Goal: Information Seeking & Learning: Learn about a topic

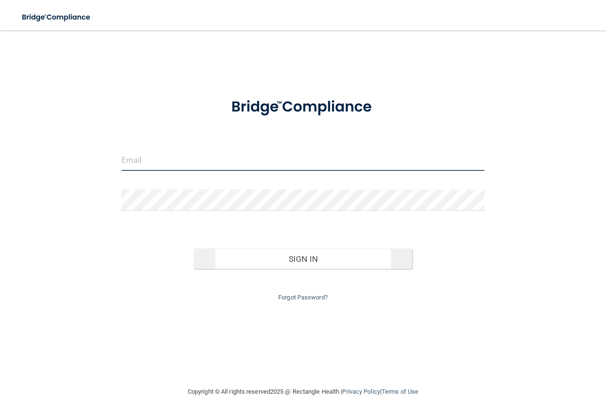
type input "[EMAIL_ADDRESS][DOMAIN_NAME]"
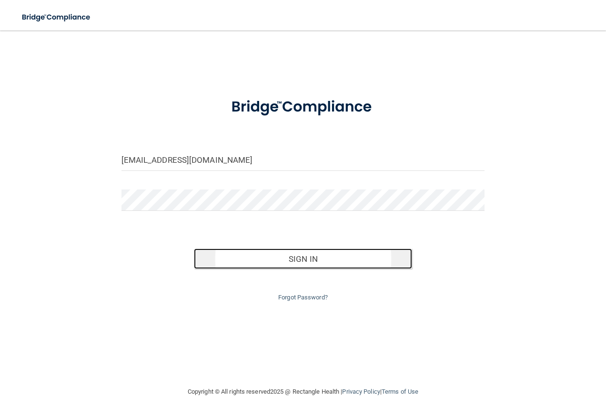
click at [300, 260] on button "Sign In" at bounding box center [303, 259] width 218 height 21
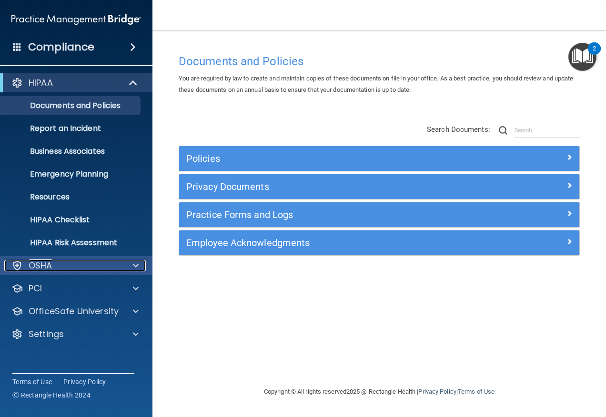
click at [87, 266] on div "OSHA" at bounding box center [63, 265] width 118 height 11
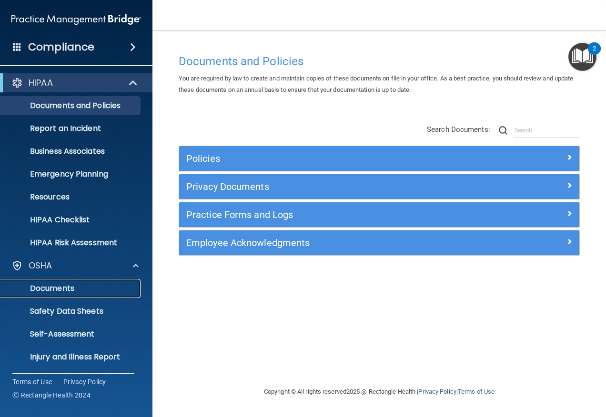
click at [92, 284] on p "Documents" at bounding box center [71, 289] width 130 height 10
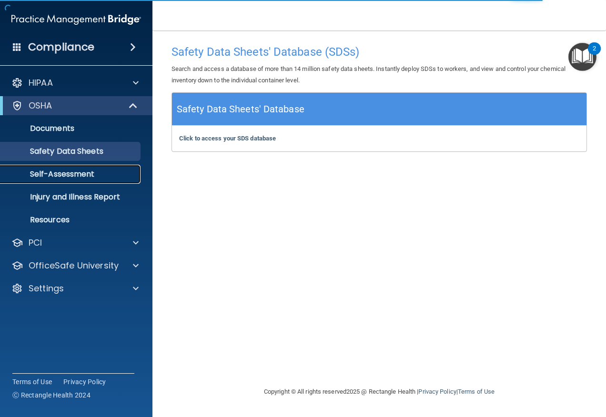
click at [81, 175] on p "Self-Assessment" at bounding box center [71, 174] width 130 height 10
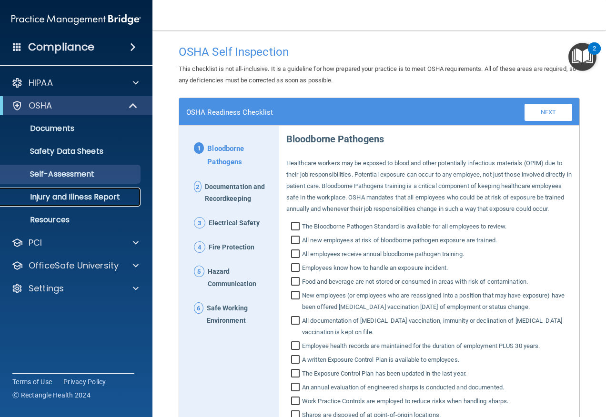
click at [92, 199] on p "Injury and Illness Report" at bounding box center [71, 197] width 130 height 10
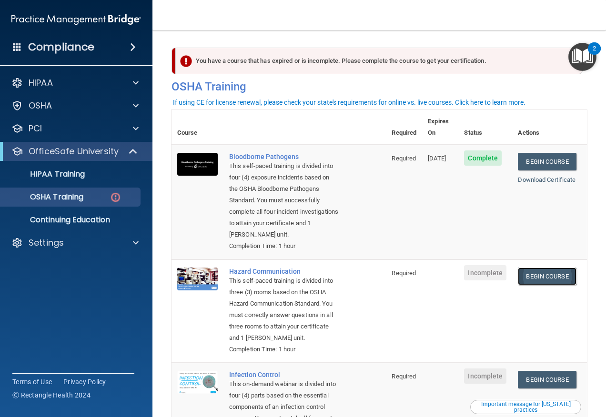
click at [530, 276] on link "Begin Course" at bounding box center [547, 277] width 58 height 18
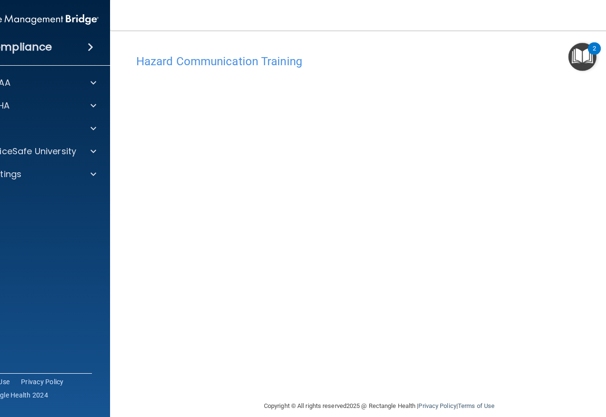
scroll to position [12, 0]
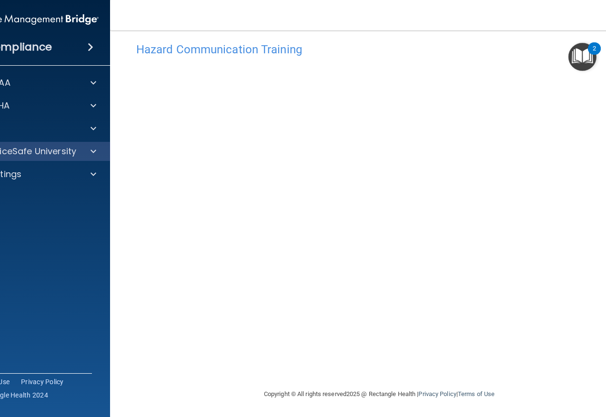
click at [47, 158] on div "OfficeSafe University" at bounding box center [34, 151] width 153 height 19
click at [85, 150] on div at bounding box center [92, 151] width 24 height 11
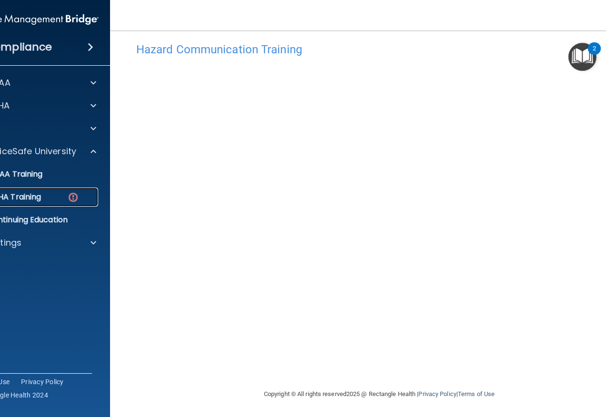
click at [22, 199] on p "OSHA Training" at bounding box center [2, 197] width 77 height 10
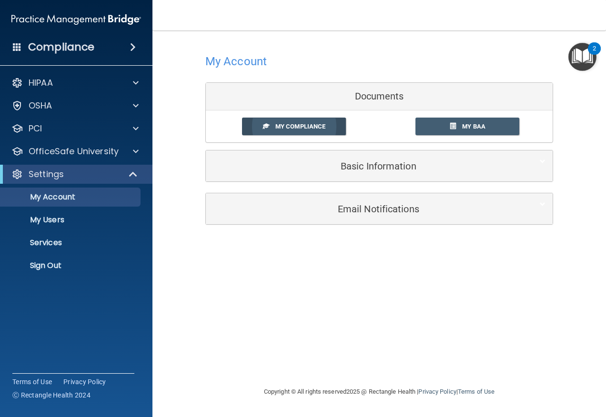
click at [315, 131] on link "My Compliance" at bounding box center [294, 127] width 104 height 18
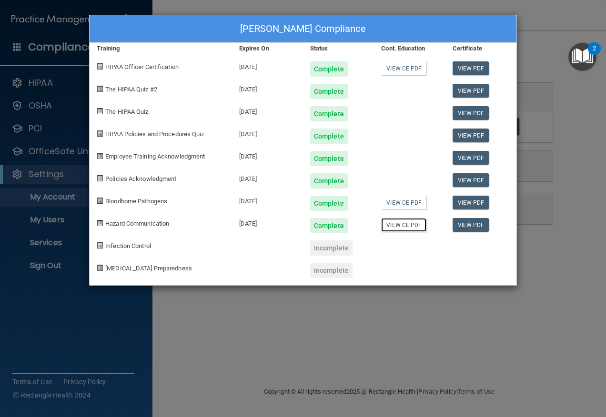
click at [403, 226] on link "View CE PDF" at bounding box center [403, 225] width 45 height 14
click at [408, 203] on link "View CE PDF" at bounding box center [403, 203] width 45 height 14
click at [537, 37] on div "Beverly Nix's Compliance Training Expires On Status Cont. Education Certificate…" at bounding box center [303, 208] width 606 height 417
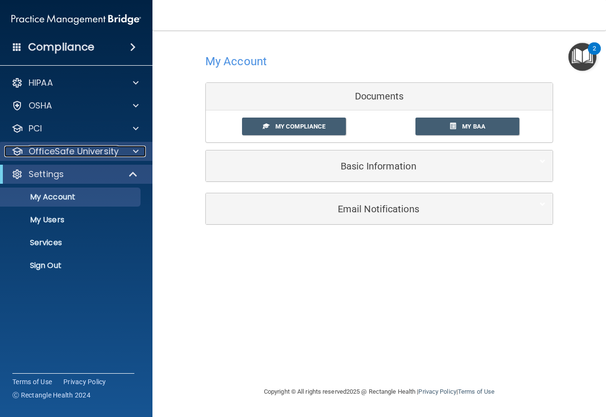
click at [83, 153] on p "OfficeSafe University" at bounding box center [74, 151] width 90 height 11
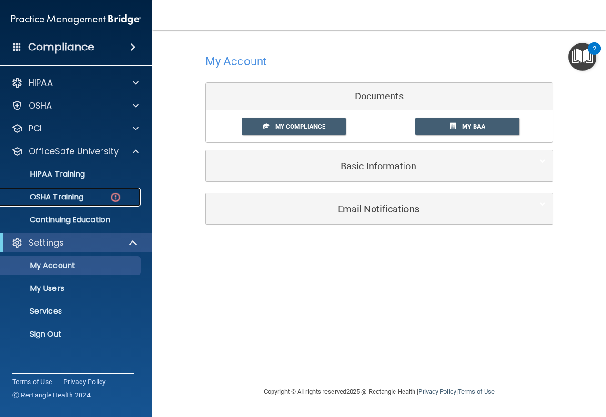
click at [76, 197] on p "OSHA Training" at bounding box center [44, 197] width 77 height 10
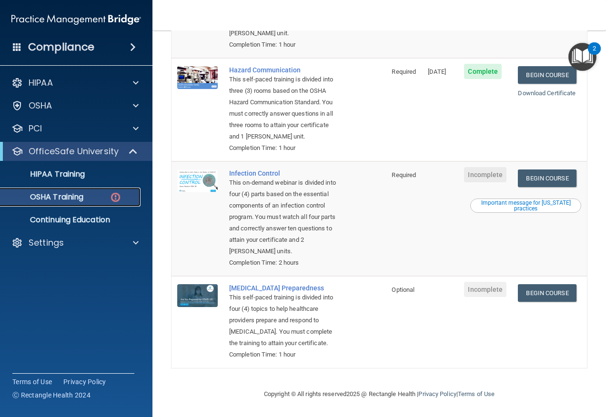
scroll to position [238, 0]
click at [523, 169] on link "Begin Course" at bounding box center [547, 178] width 58 height 18
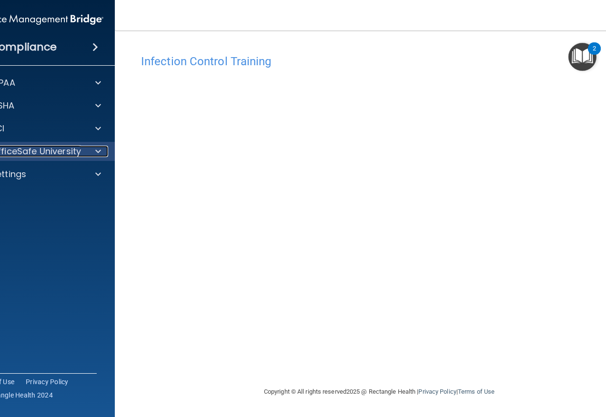
click at [53, 152] on p "OfficeSafe University" at bounding box center [36, 151] width 90 height 11
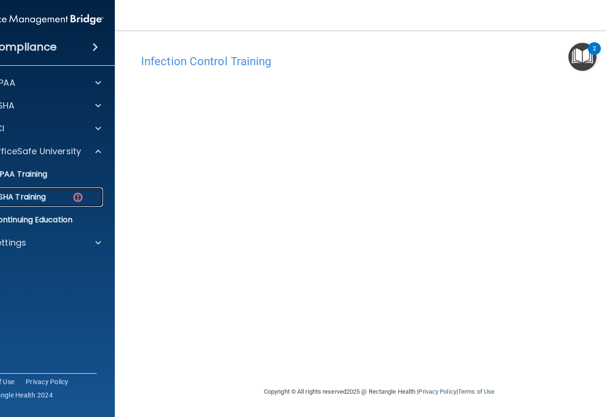
click at [45, 191] on link "OSHA Training" at bounding box center [28, 197] width 150 height 19
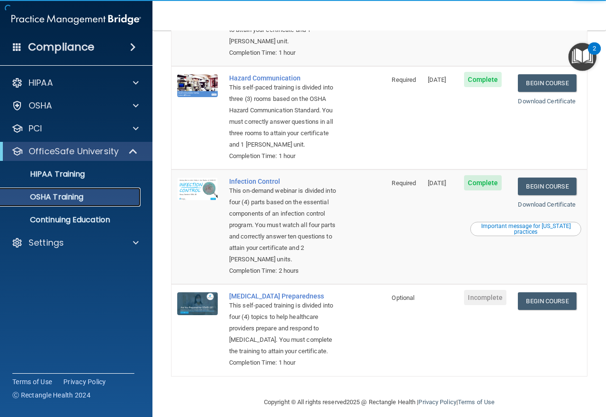
scroll to position [211, 0]
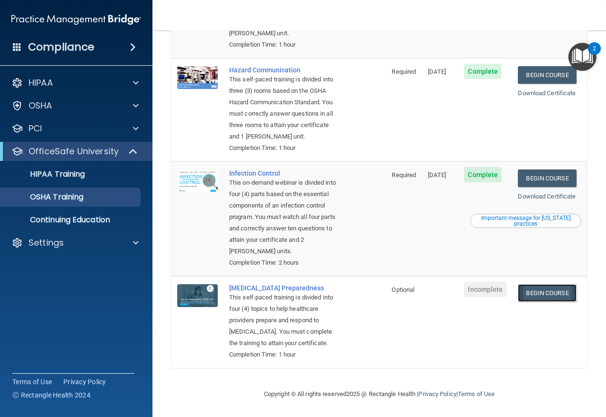
click at [534, 284] on link "Begin Course" at bounding box center [547, 293] width 58 height 18
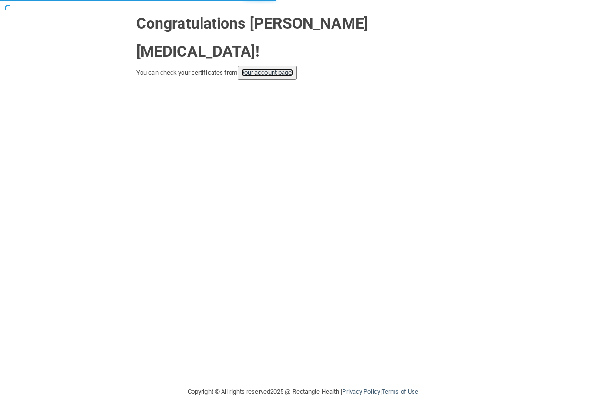
click at [280, 69] on link "your account page!" at bounding box center [267, 72] width 52 height 7
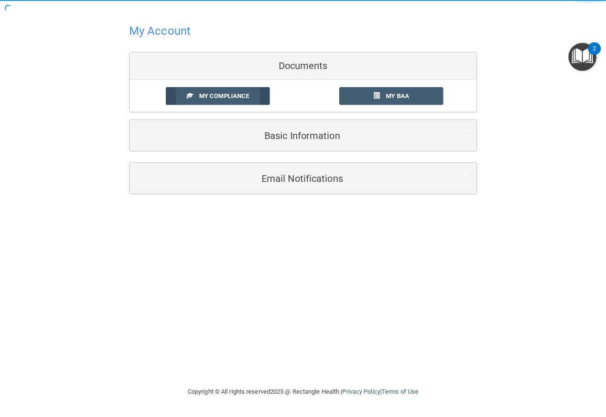
click at [238, 99] on span "My Compliance" at bounding box center [224, 95] width 50 height 7
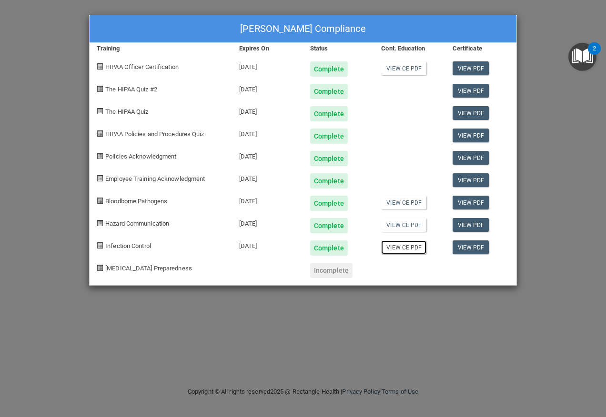
click at [414, 246] on link "View CE PDF" at bounding box center [403, 247] width 45 height 14
click at [559, 94] on div "Beverly Nix's Compliance Training Expires On Status Cont. Education Certificate…" at bounding box center [303, 208] width 606 height 417
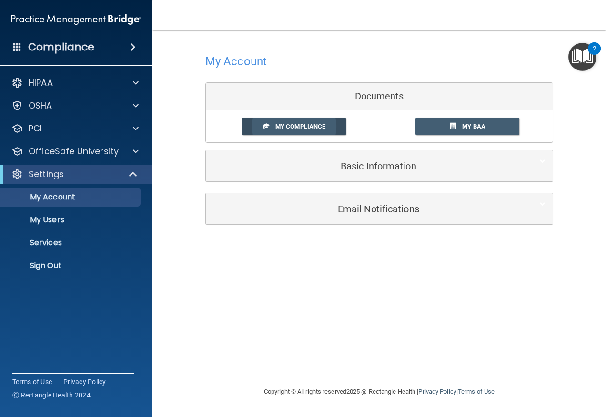
click at [330, 123] on link "My Compliance" at bounding box center [294, 127] width 104 height 18
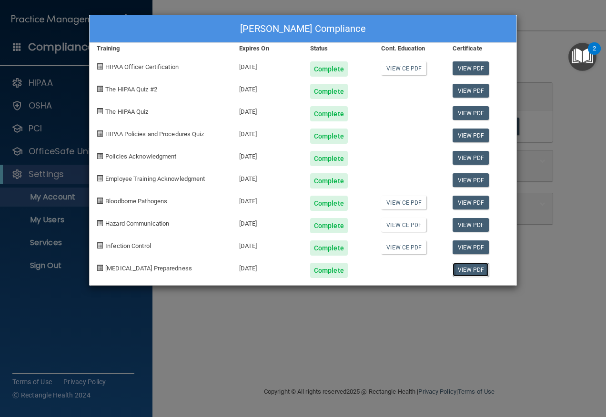
click at [465, 271] on link "View PDF" at bounding box center [470, 270] width 37 height 14
click at [547, 48] on div "[PERSON_NAME] Compliance Training Expires On Status Cont. Education Certificate…" at bounding box center [303, 208] width 606 height 417
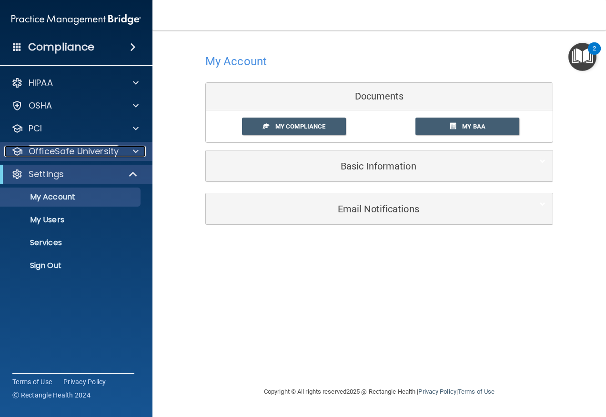
click at [86, 152] on p "OfficeSafe University" at bounding box center [74, 151] width 90 height 11
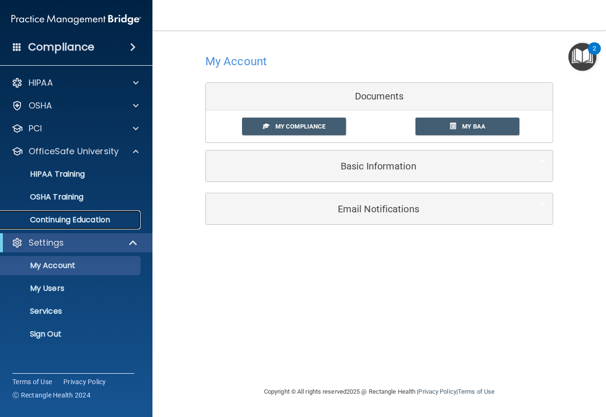
click at [89, 221] on p "Continuing Education" at bounding box center [71, 220] width 130 height 10
